Goal: Information Seeking & Learning: Get advice/opinions

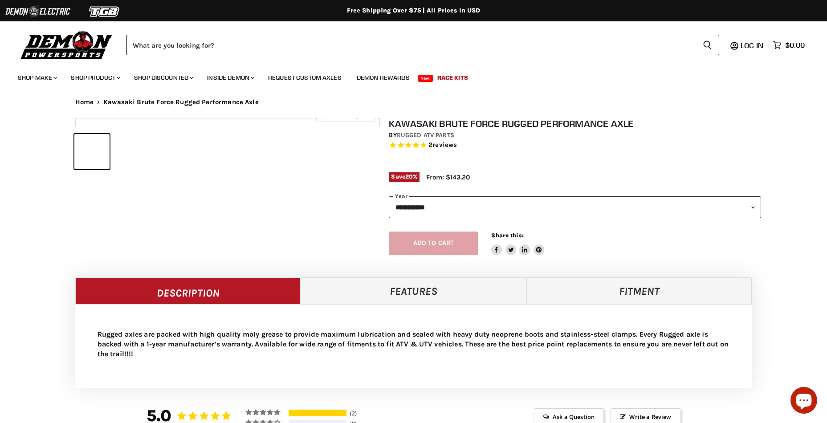
select select "******"
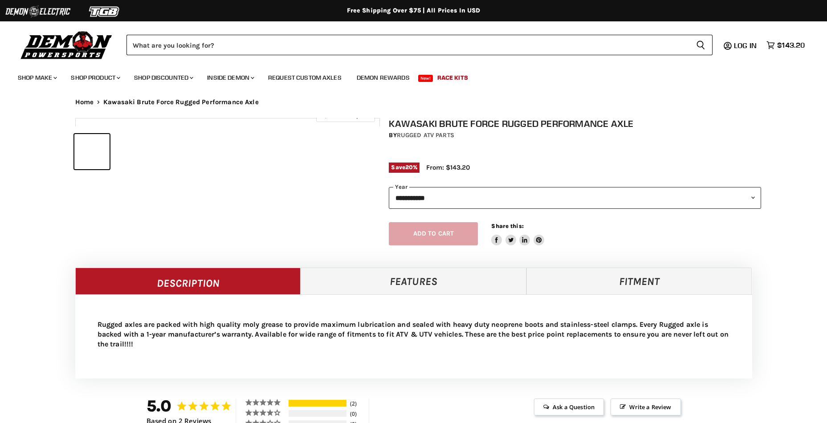
select select "******"
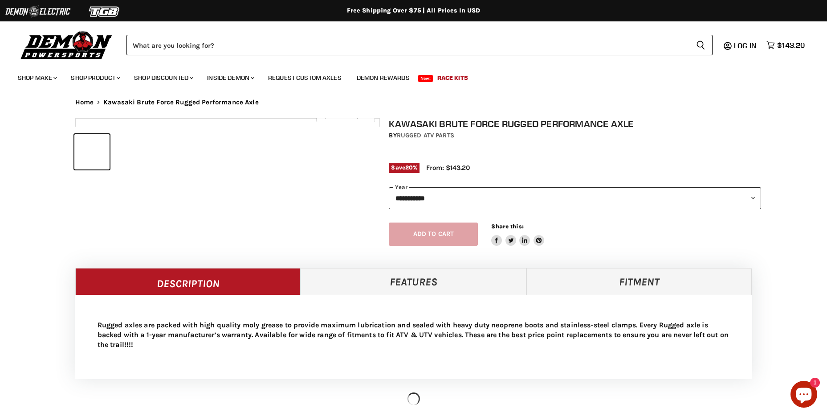
select select "******"
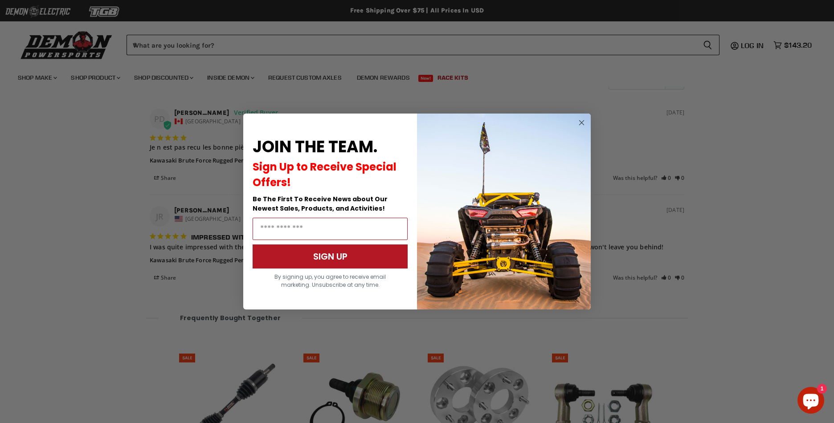
scroll to position [783, 0]
